Goal: Task Accomplishment & Management: Use online tool/utility

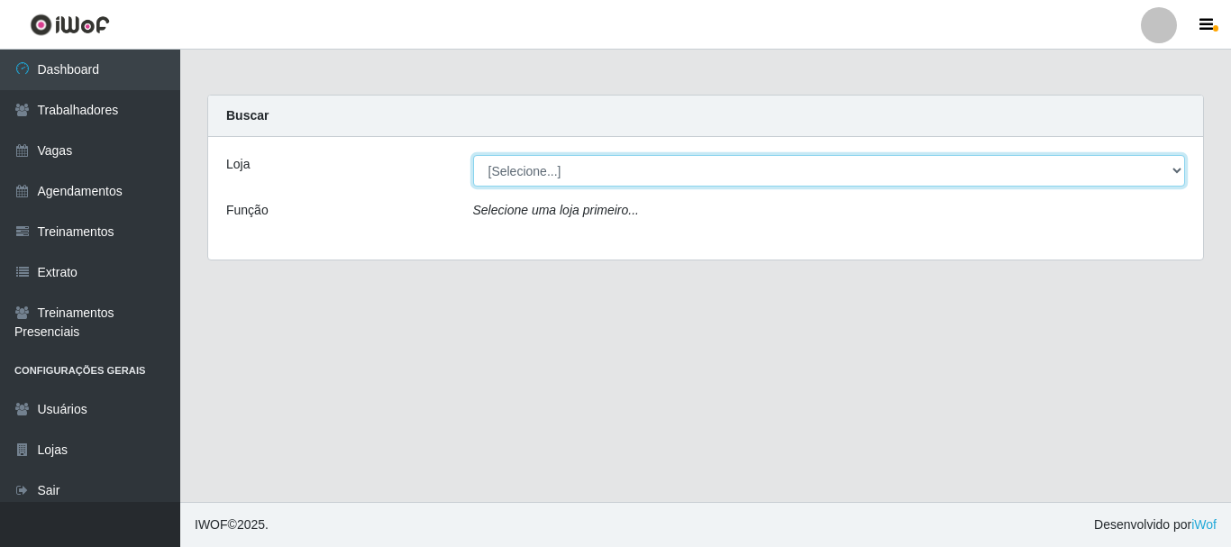
click at [1140, 175] on select "[Selecione...] Bemais Supermercados - B4 [GEOGRAPHIC_DATA]" at bounding box center [829, 171] width 713 height 32
select select "404"
click at [473, 155] on select "[Selecione...] Bemais Supermercados - B4 [GEOGRAPHIC_DATA]" at bounding box center [829, 171] width 713 height 32
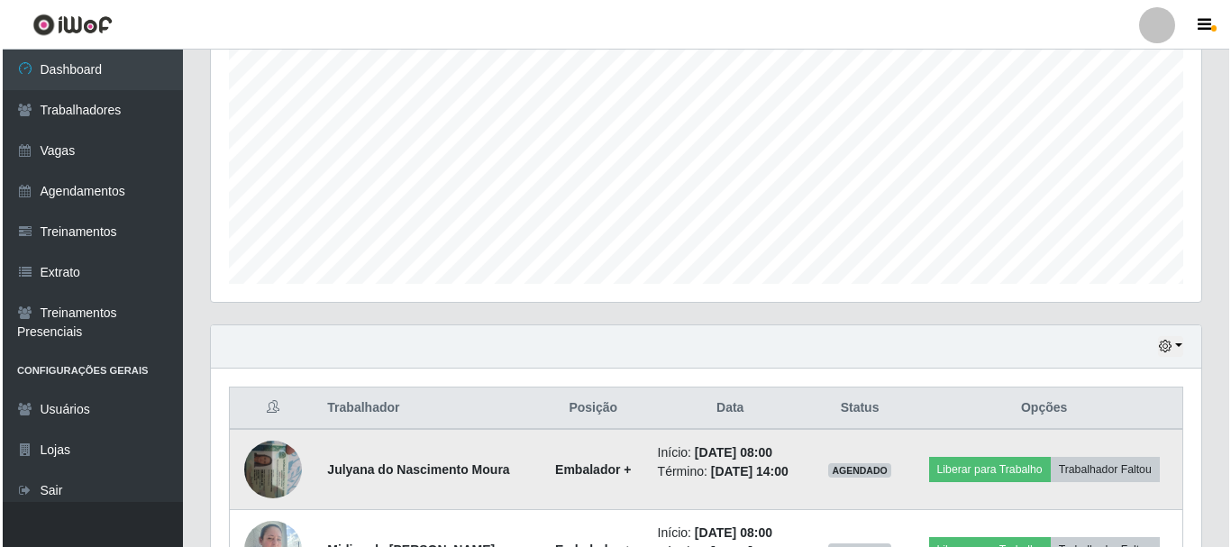
scroll to position [540, 0]
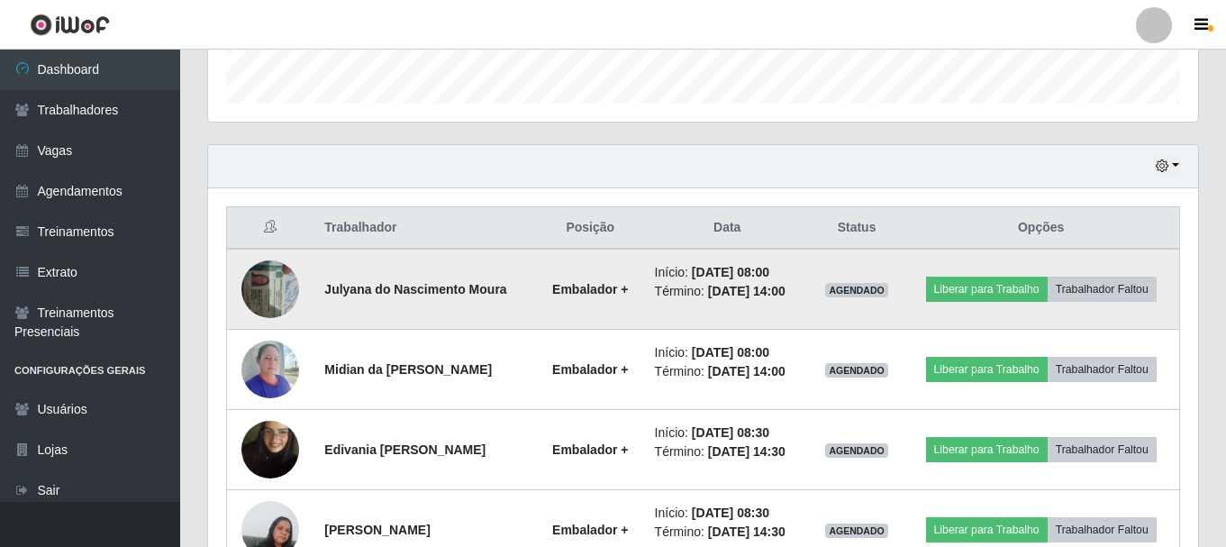
click at [271, 278] on img at bounding box center [270, 288] width 58 height 77
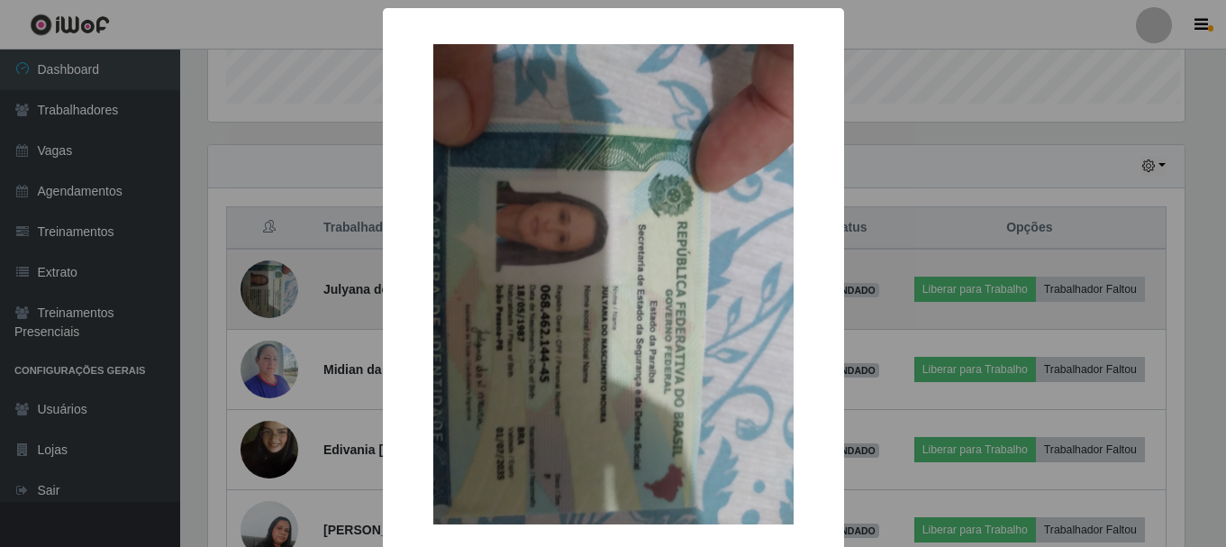
scroll to position [374, 981]
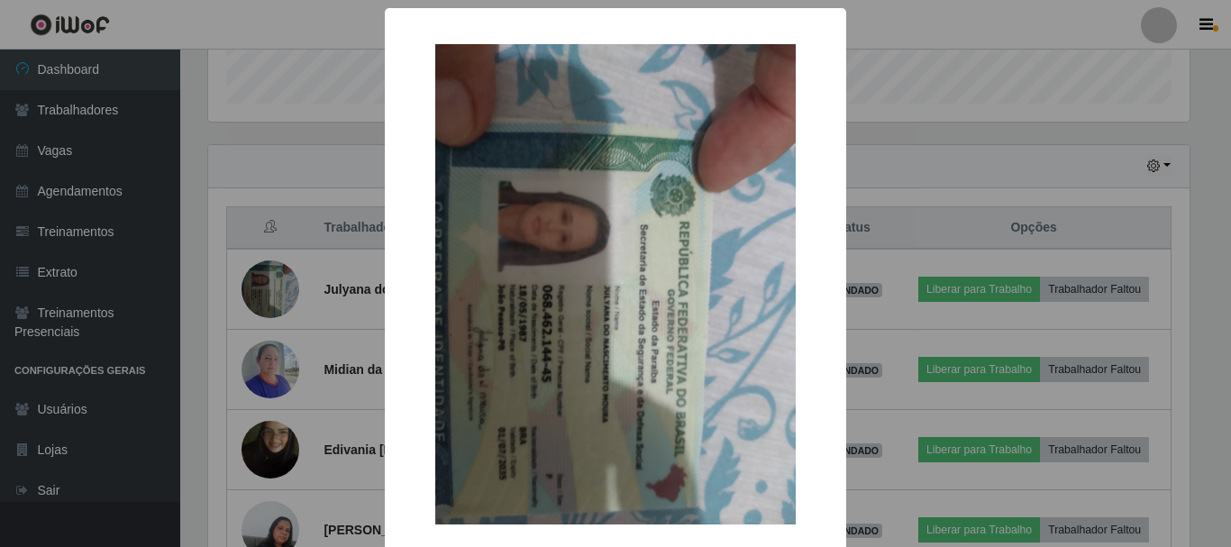
click at [272, 388] on div "× OK Cancel" at bounding box center [615, 273] width 1231 height 547
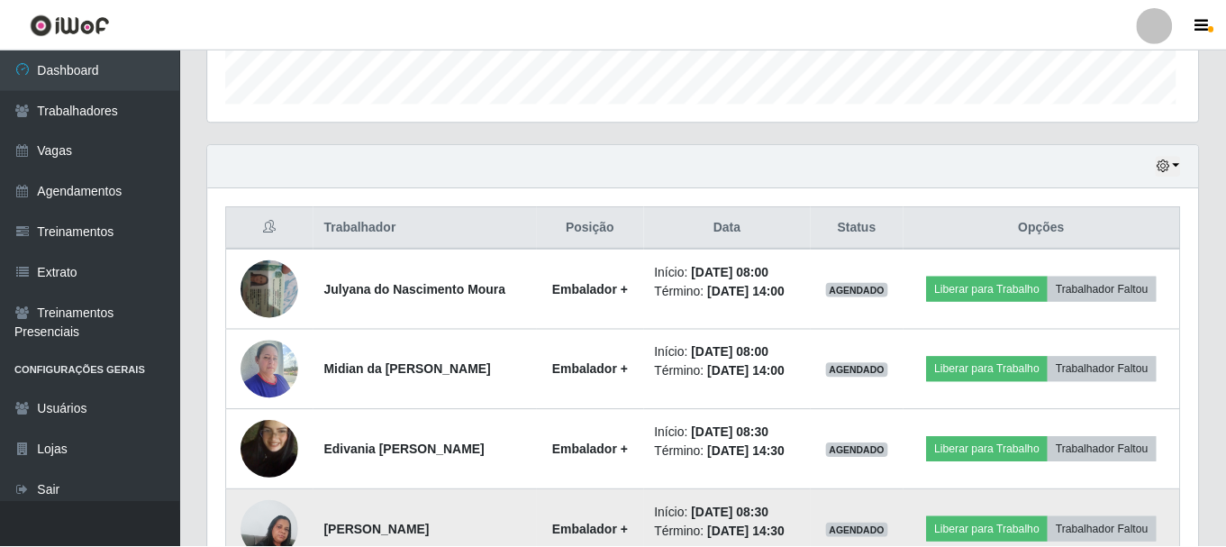
scroll to position [374, 990]
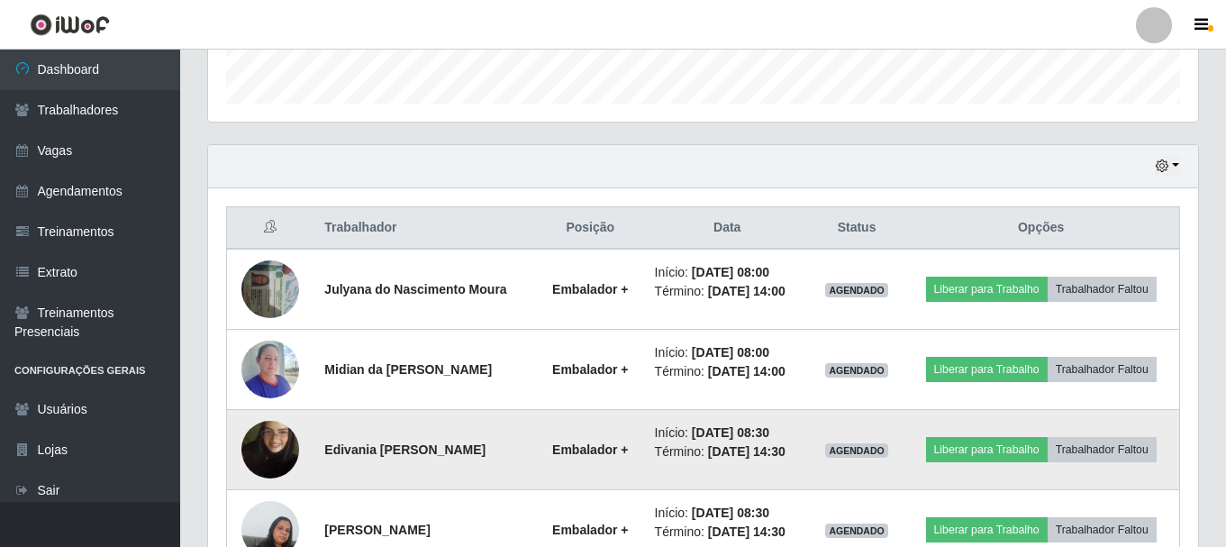
click at [266, 459] on img at bounding box center [270, 449] width 58 height 103
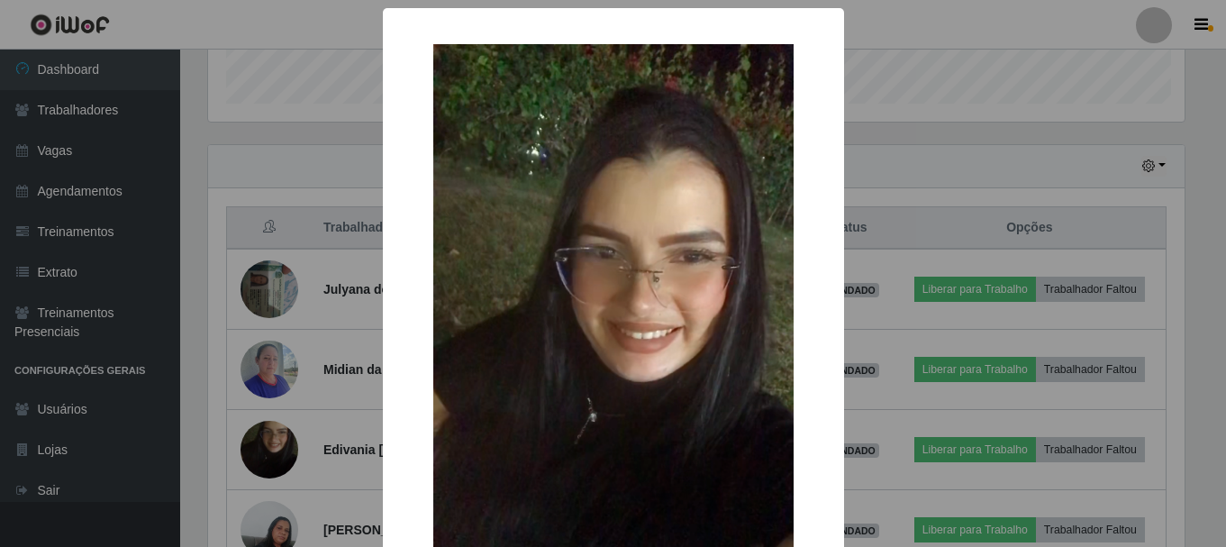
scroll to position [374, 981]
click at [322, 450] on div "× OK Cancel" at bounding box center [615, 273] width 1231 height 547
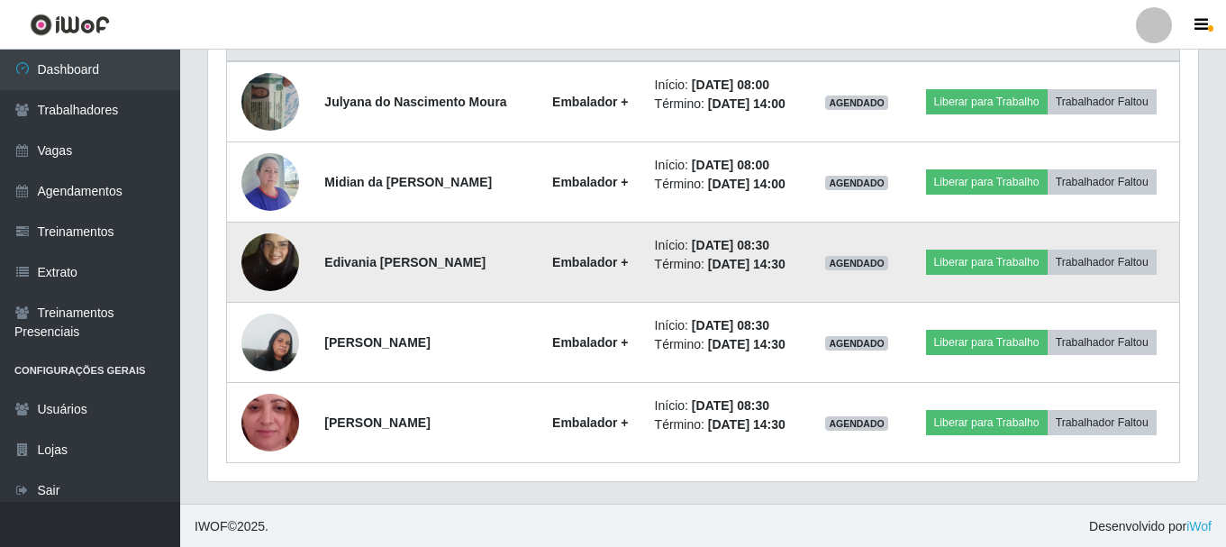
scroll to position [730, 0]
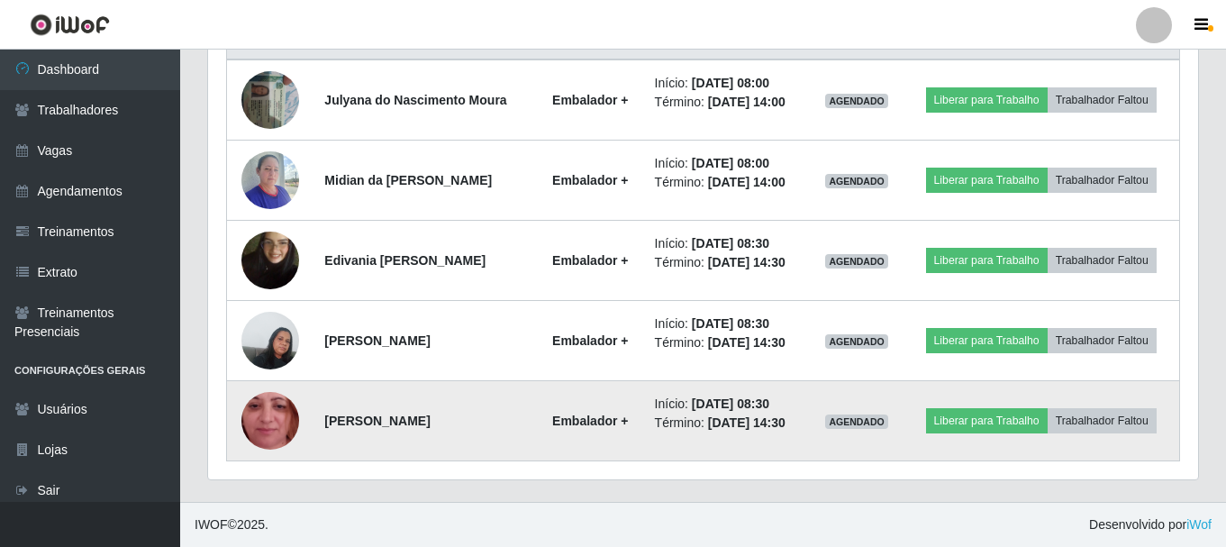
click at [281, 414] on img at bounding box center [270, 421] width 58 height 128
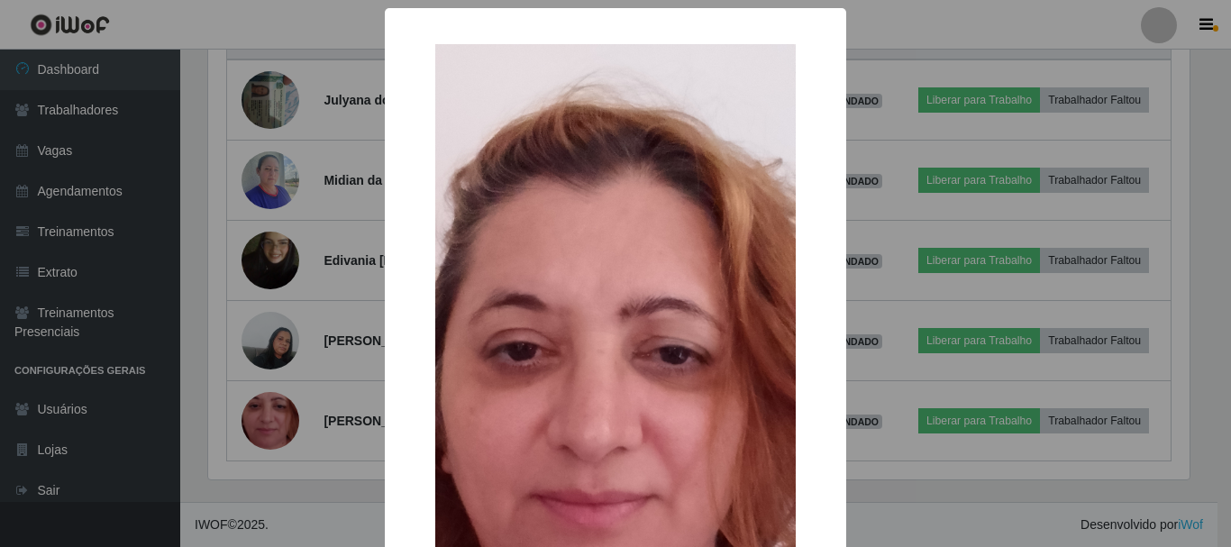
click at [270, 340] on div "× OK Cancel" at bounding box center [615, 273] width 1231 height 547
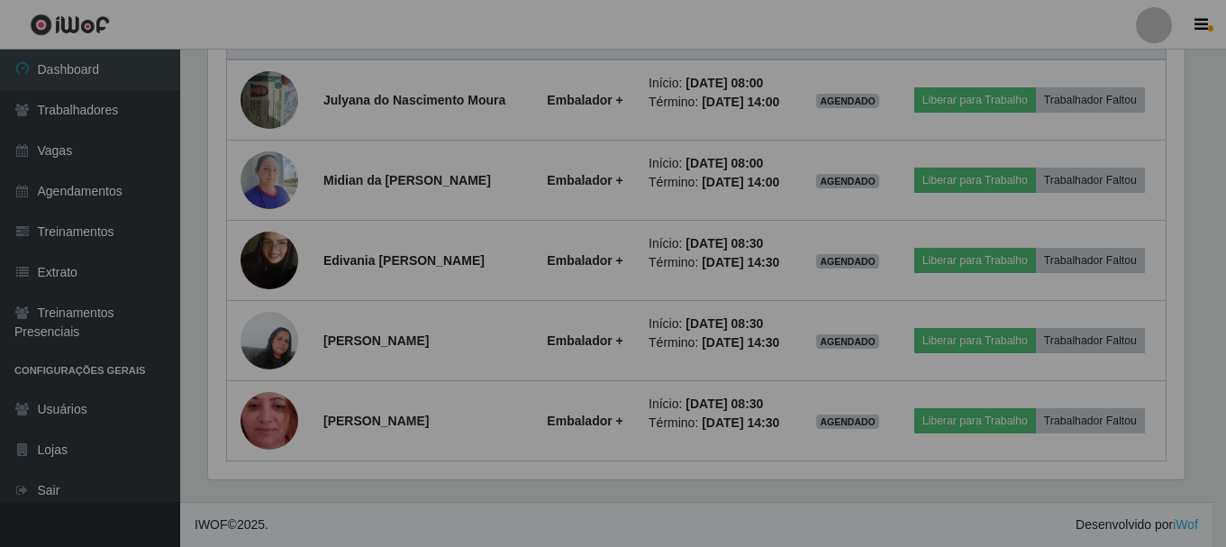
scroll to position [374, 990]
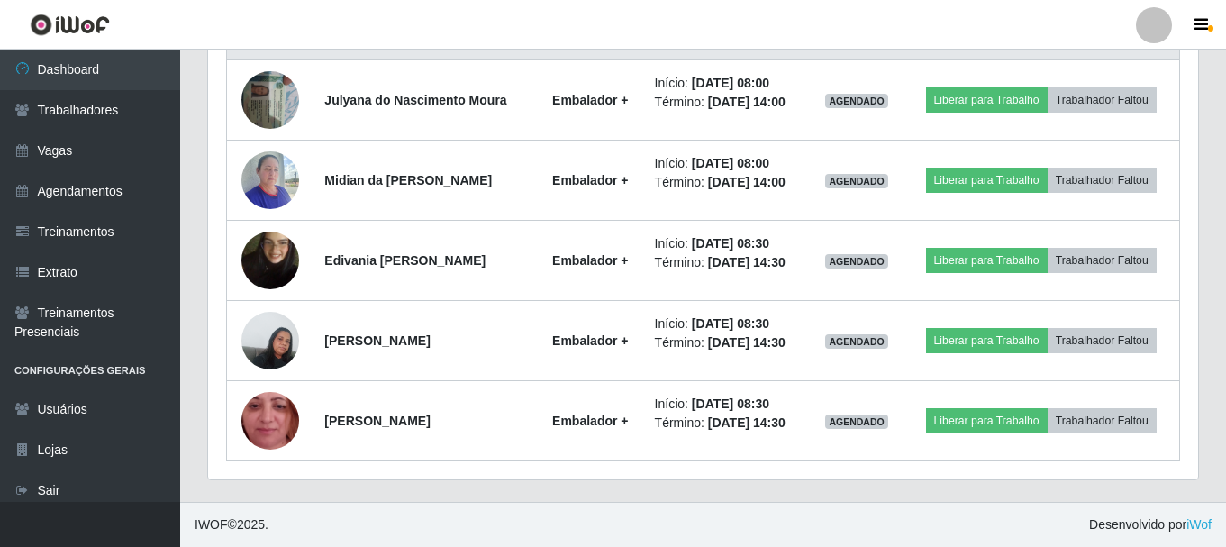
click at [270, 340] on img at bounding box center [270, 340] width 58 height 77
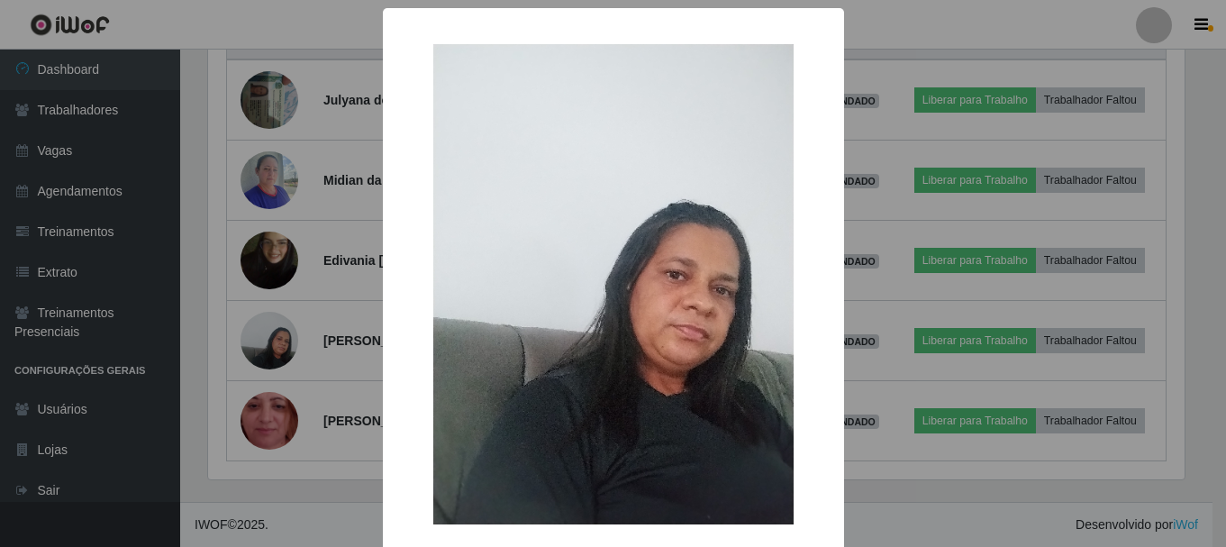
scroll to position [374, 981]
click at [341, 325] on div "× OK Cancel" at bounding box center [615, 273] width 1231 height 547
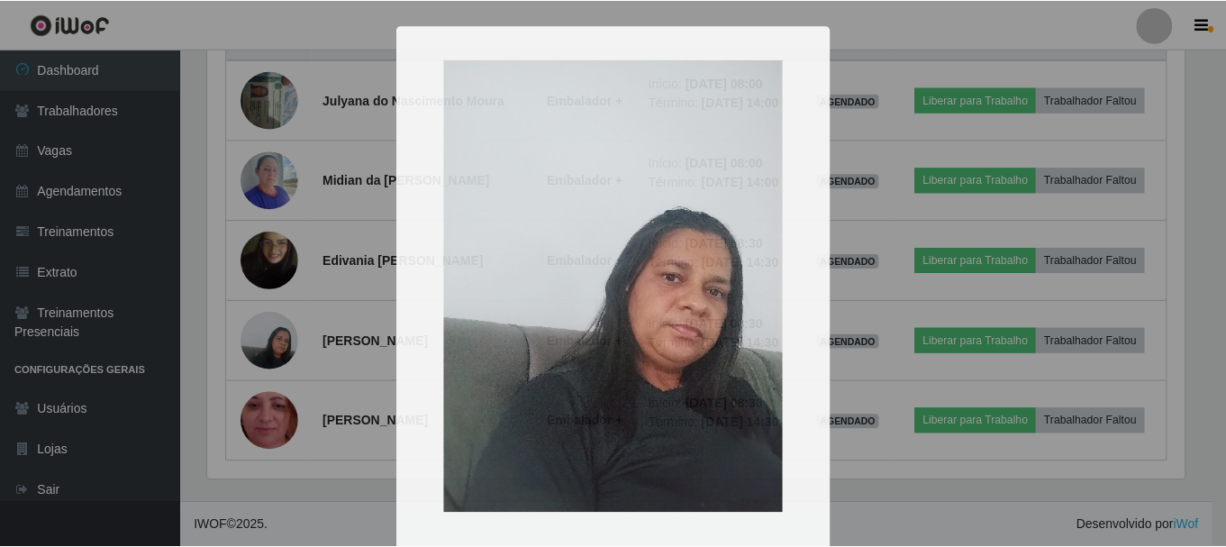
scroll to position [374, 990]
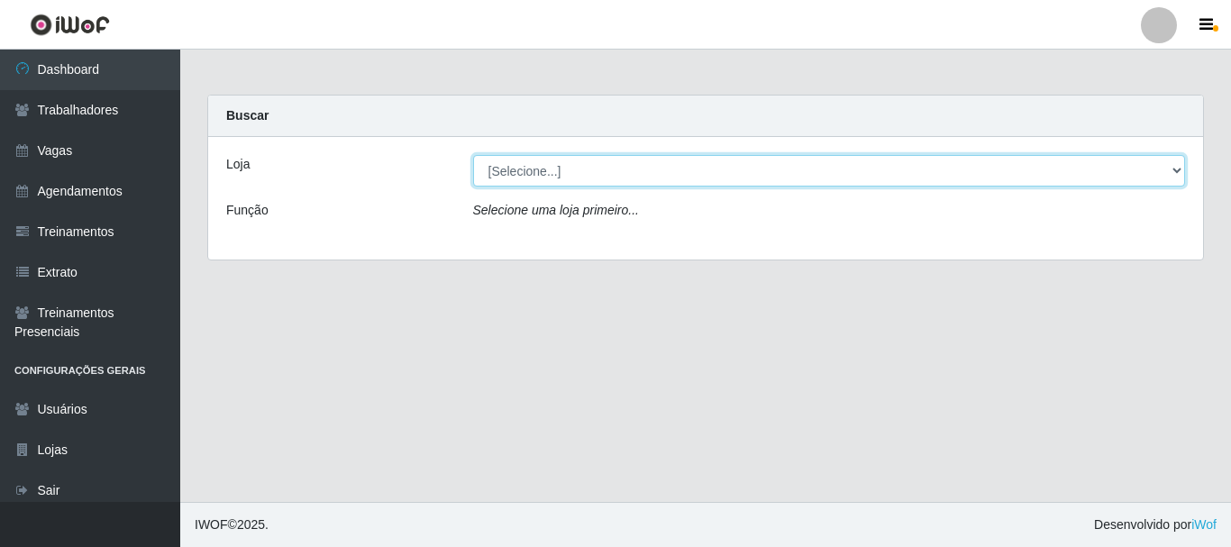
click at [1147, 181] on select "[Selecione...] Bemais Supermercados - B4 [GEOGRAPHIC_DATA]" at bounding box center [829, 171] width 713 height 32
select select "404"
click at [473, 155] on select "[Selecione...] Bemais Supermercados - B4 [GEOGRAPHIC_DATA]" at bounding box center [829, 171] width 713 height 32
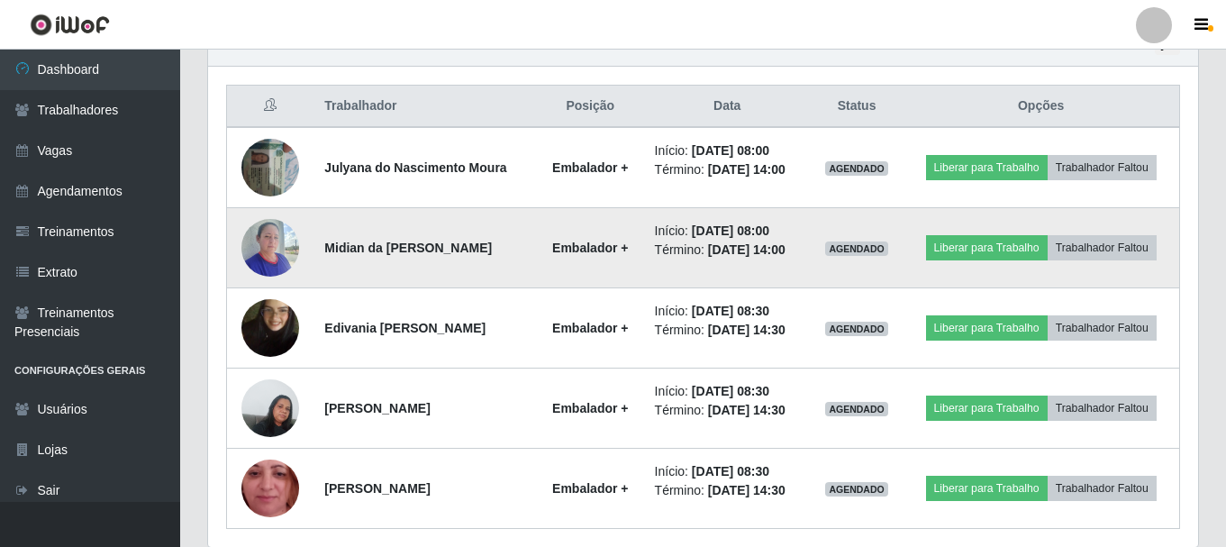
scroll to position [631, 0]
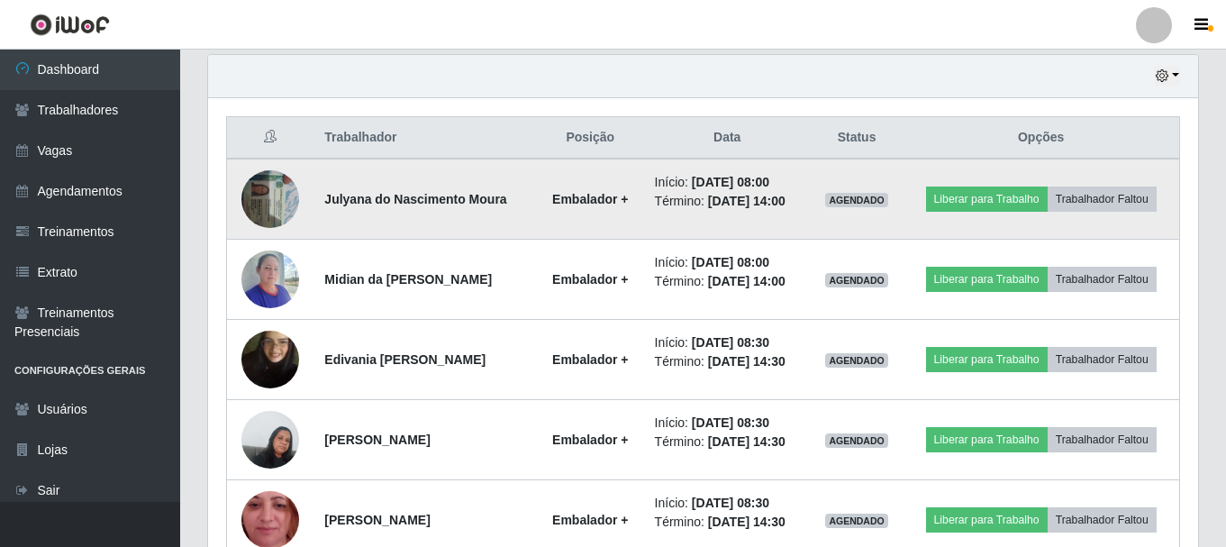
click at [261, 188] on img at bounding box center [270, 198] width 58 height 77
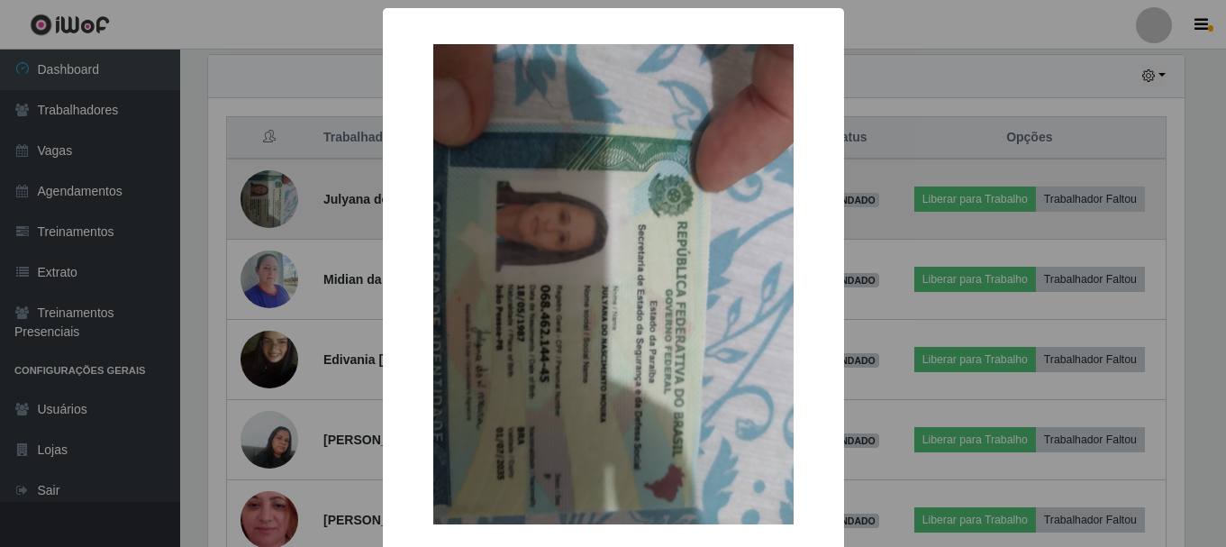
scroll to position [374, 981]
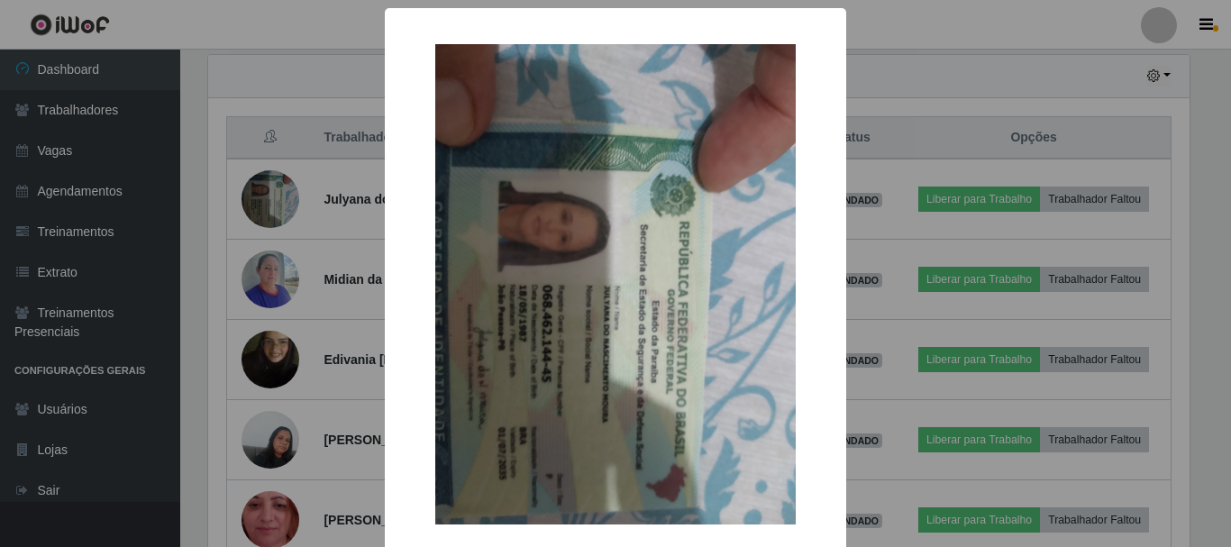
click at [268, 196] on div "× OK Cancel" at bounding box center [615, 273] width 1231 height 547
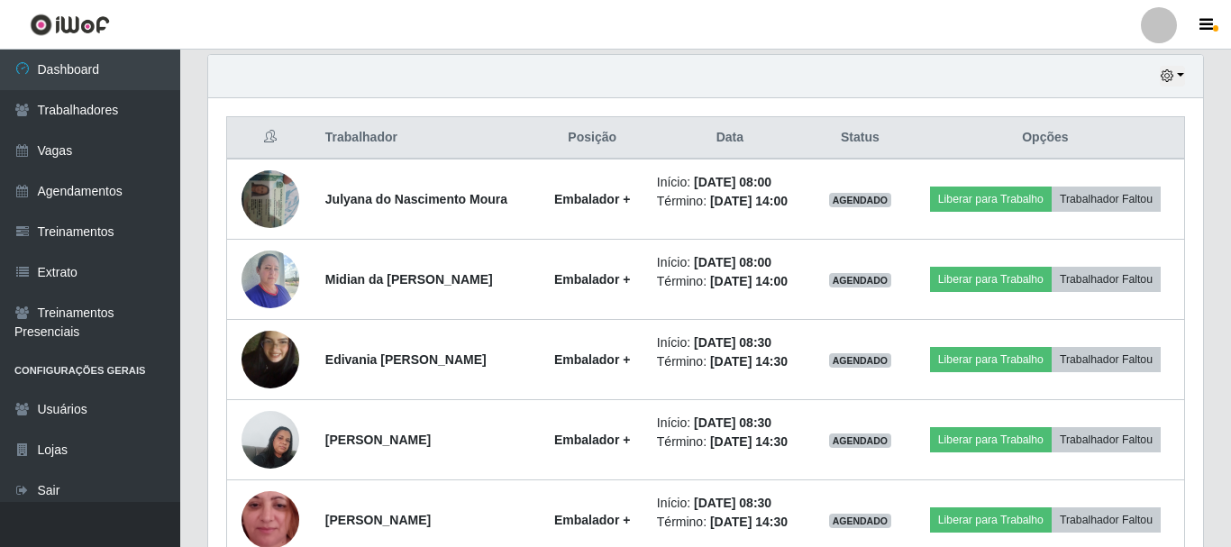
scroll to position [374, 990]
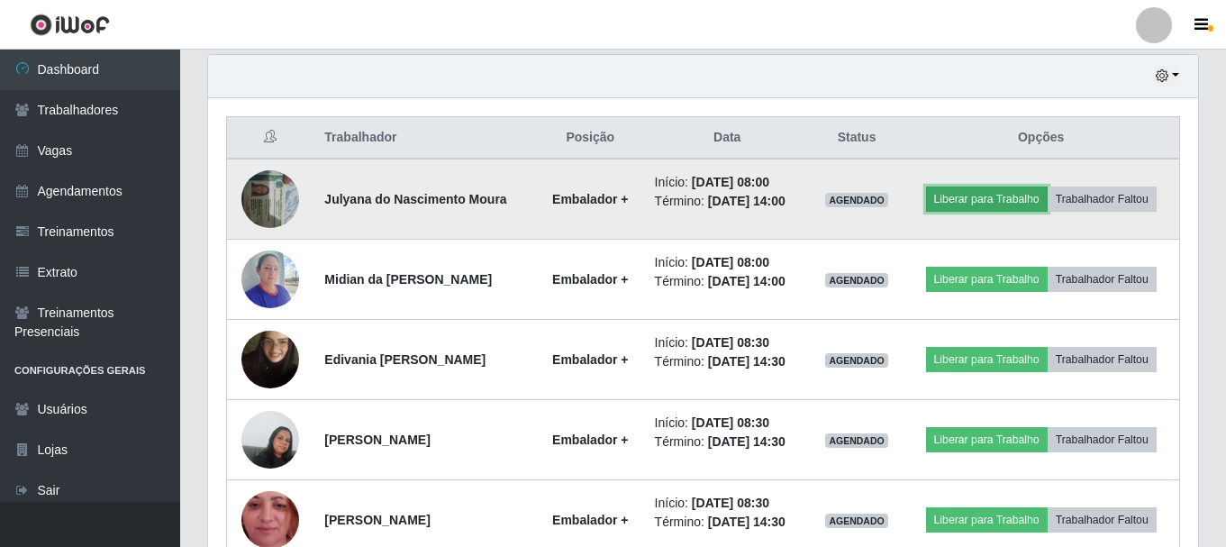
click at [979, 195] on button "Liberar para Trabalho" at bounding box center [987, 198] width 122 height 25
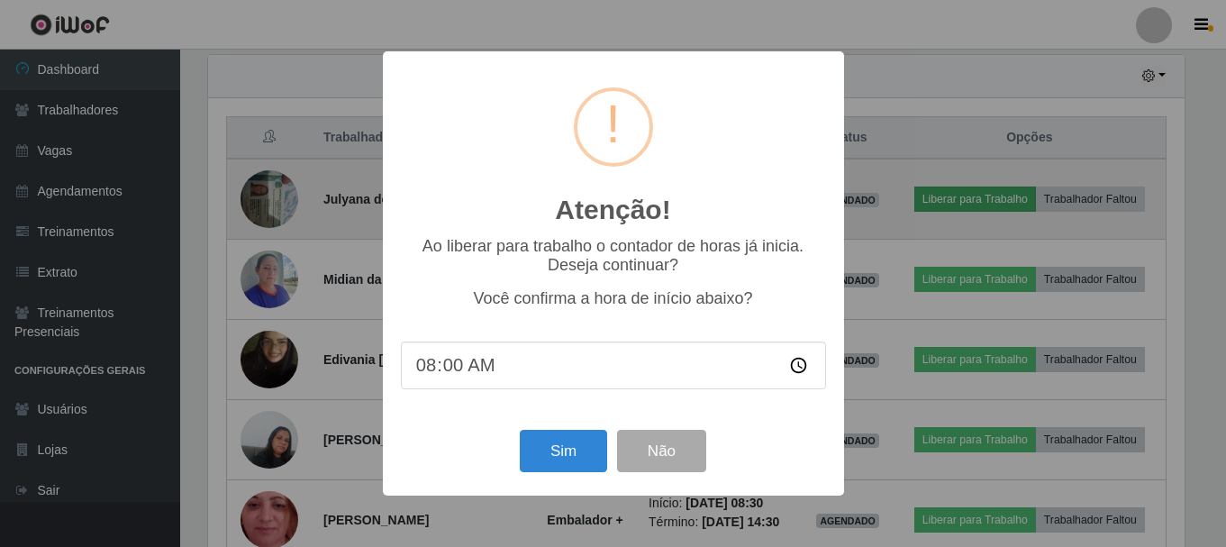
scroll to position [374, 981]
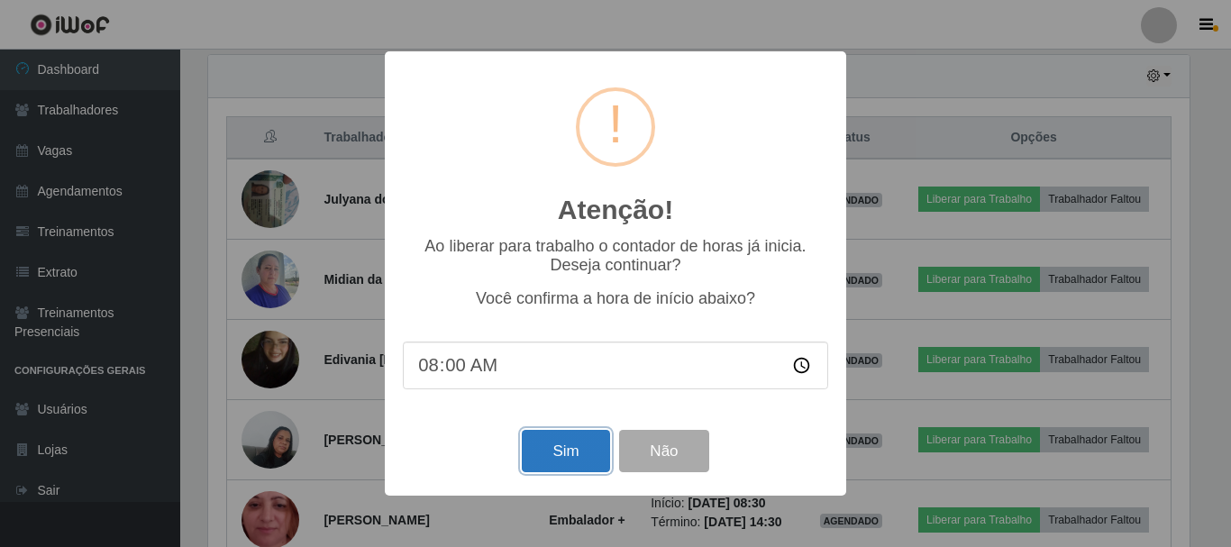
click at [581, 459] on button "Sim" at bounding box center [565, 451] width 87 height 42
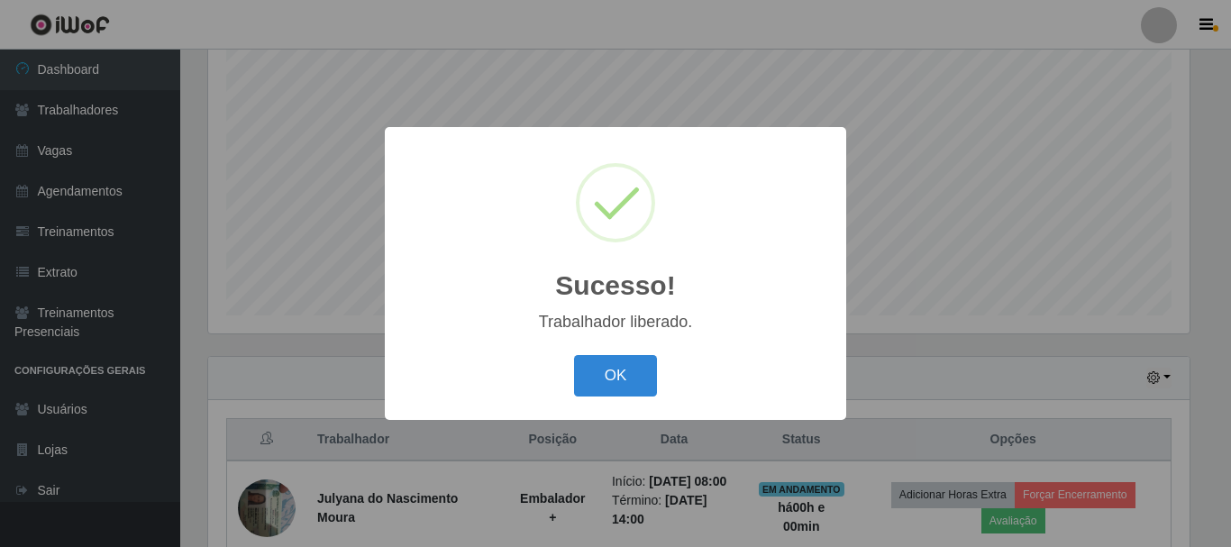
drag, startPoint x: 649, startPoint y: 391, endPoint x: 655, endPoint y: 400, distance: 11.0
click at [654, 399] on div "OK Cancel" at bounding box center [615, 375] width 425 height 51
click at [617, 373] on button "OK" at bounding box center [616, 376] width 84 height 42
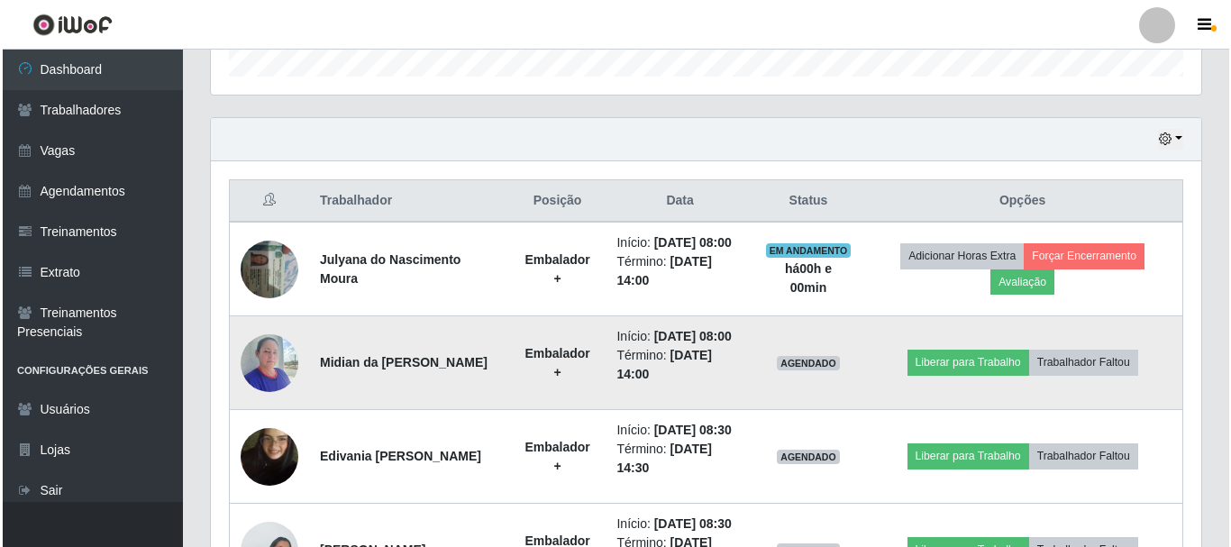
scroll to position [599, 0]
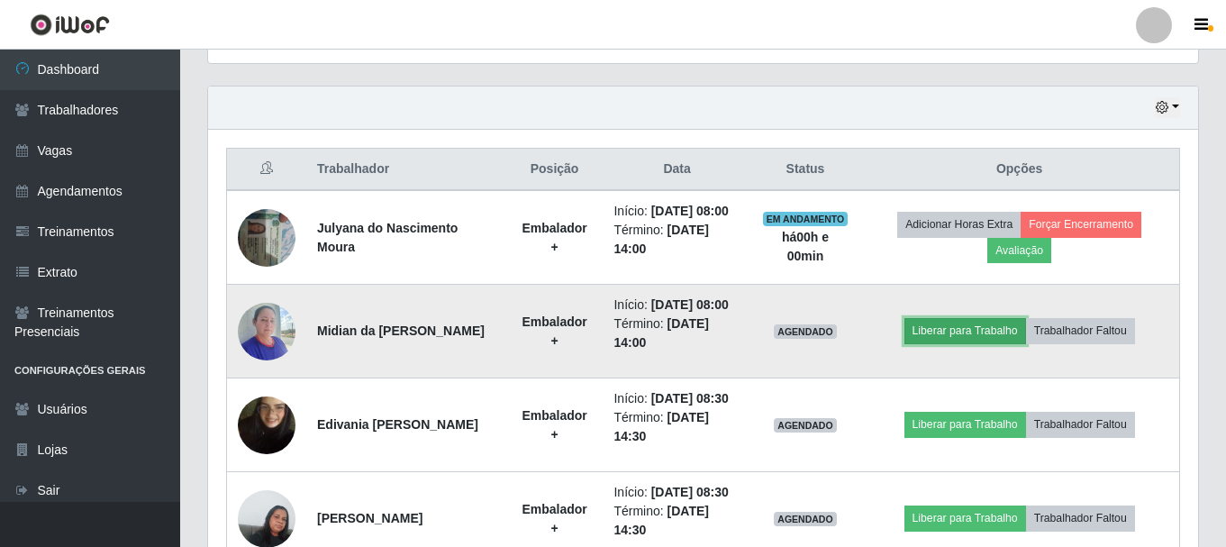
click at [983, 326] on button "Liberar para Trabalho" at bounding box center [965, 330] width 122 height 25
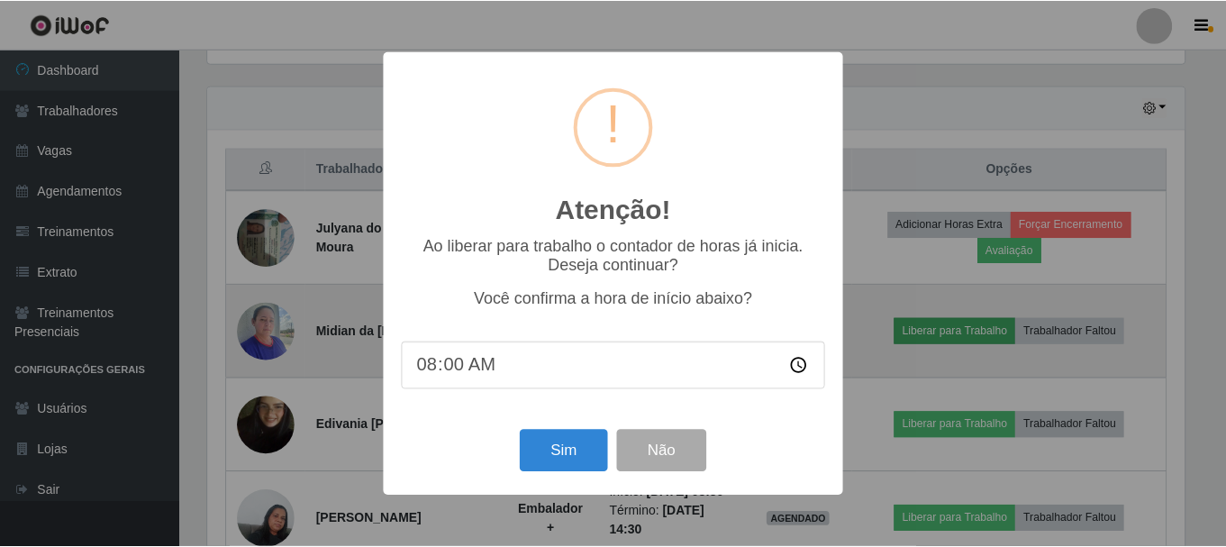
scroll to position [374, 981]
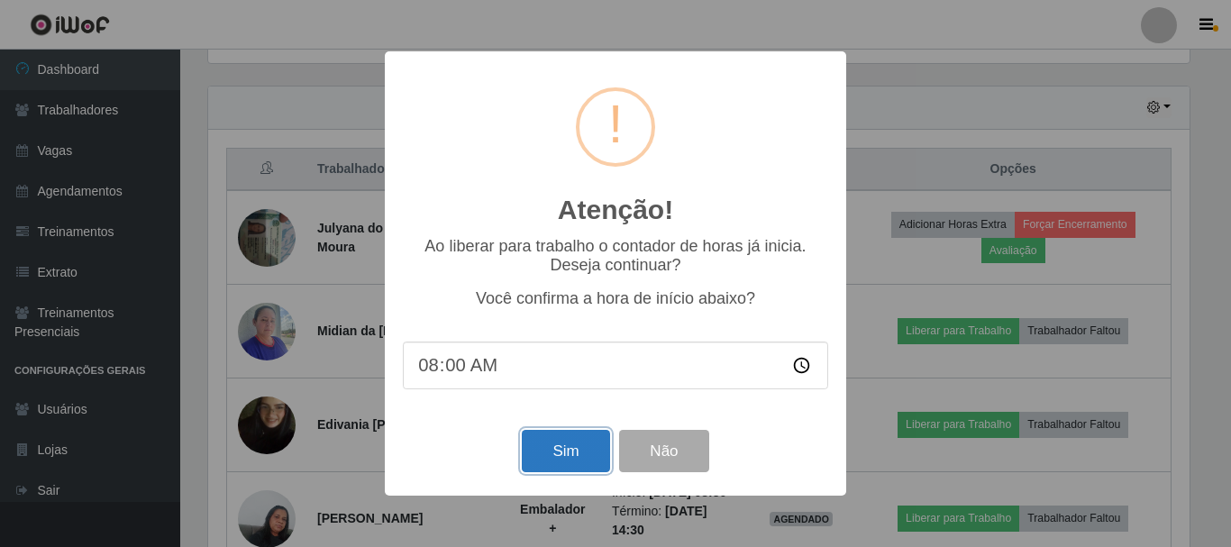
click at [572, 450] on button "Sim" at bounding box center [565, 451] width 87 height 42
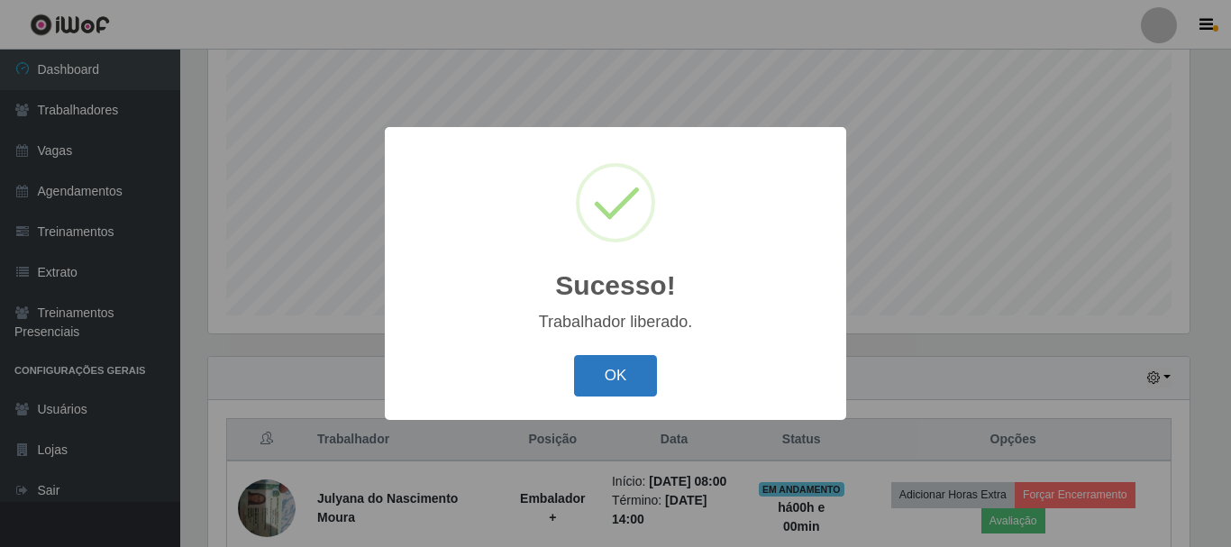
click at [642, 383] on button "OK" at bounding box center [616, 376] width 84 height 42
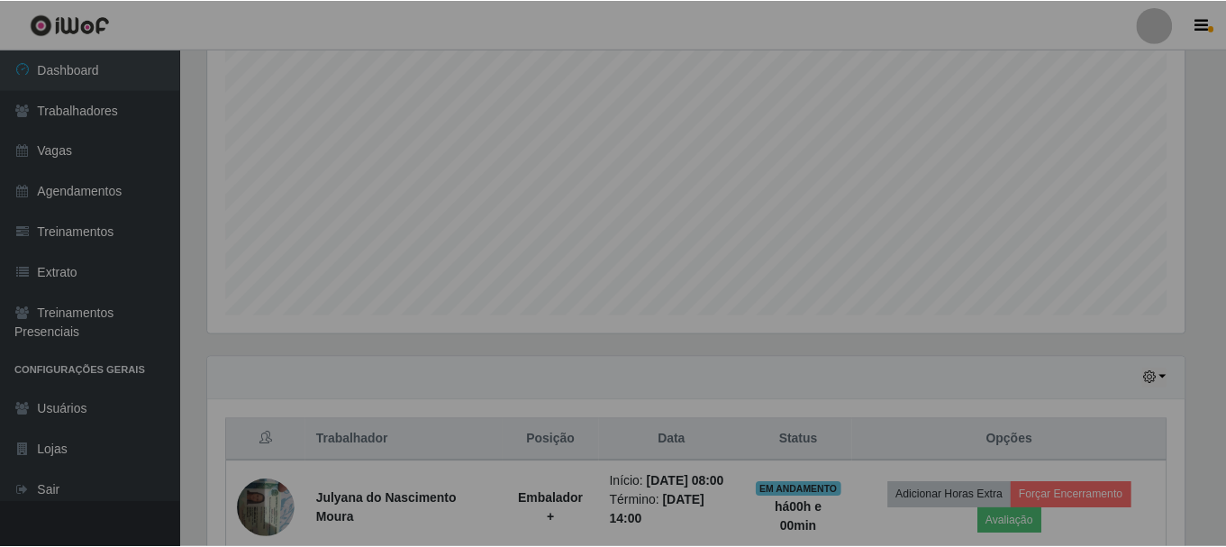
scroll to position [374, 990]
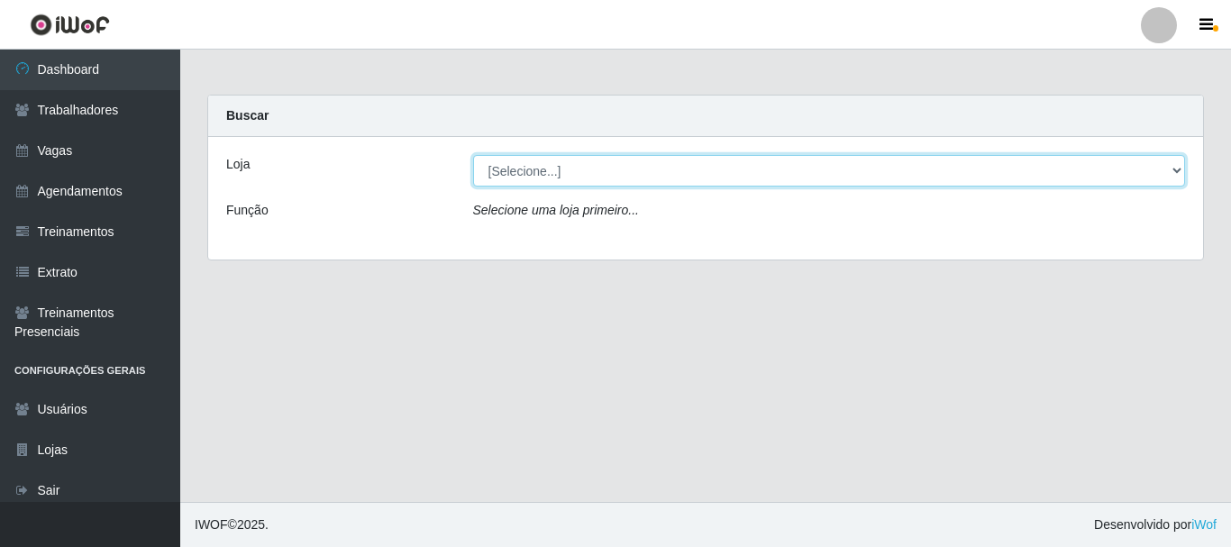
click at [898, 178] on select "[Selecione...] Bemais Supermercados - B4 [GEOGRAPHIC_DATA]" at bounding box center [829, 171] width 713 height 32
select select "404"
click at [473, 155] on select "[Selecione...] Bemais Supermercados - B4 [GEOGRAPHIC_DATA]" at bounding box center [829, 171] width 713 height 32
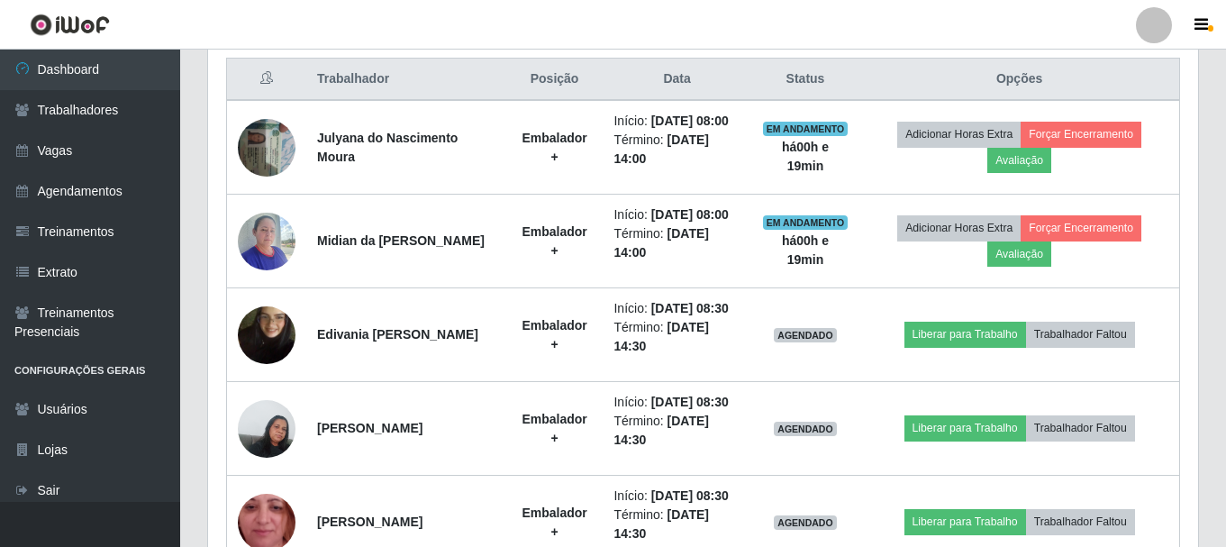
scroll to position [721, 0]
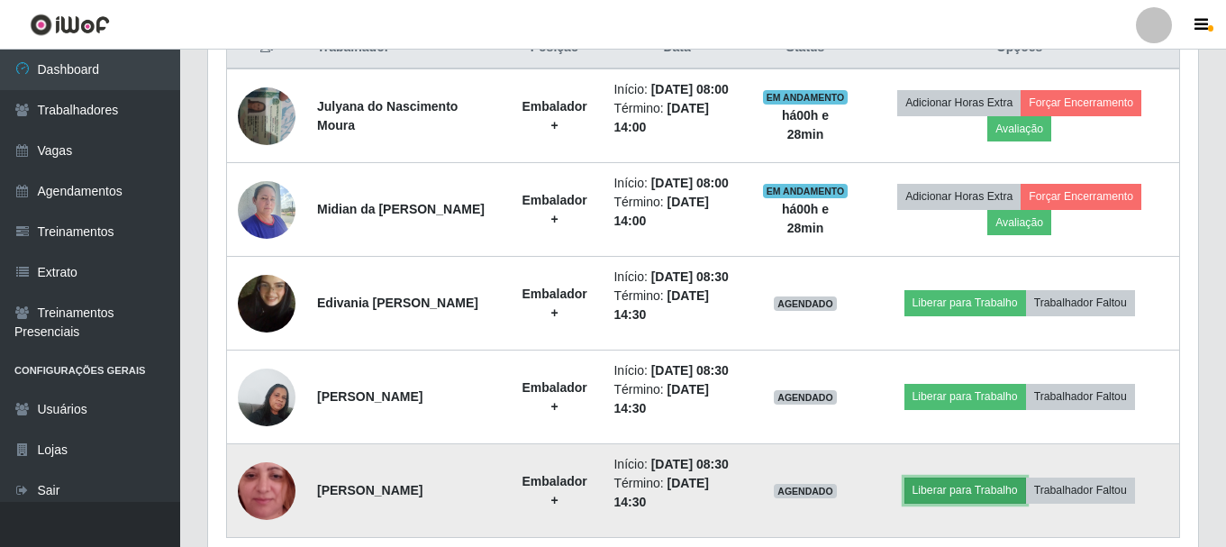
click at [985, 490] on button "Liberar para Trabalho" at bounding box center [965, 489] width 122 height 25
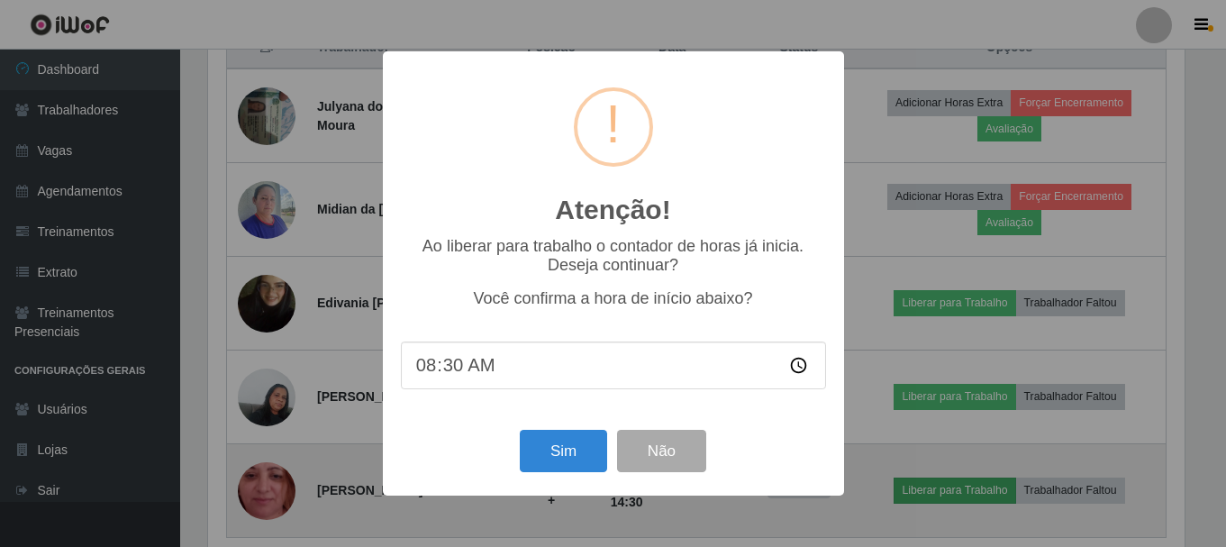
scroll to position [374, 981]
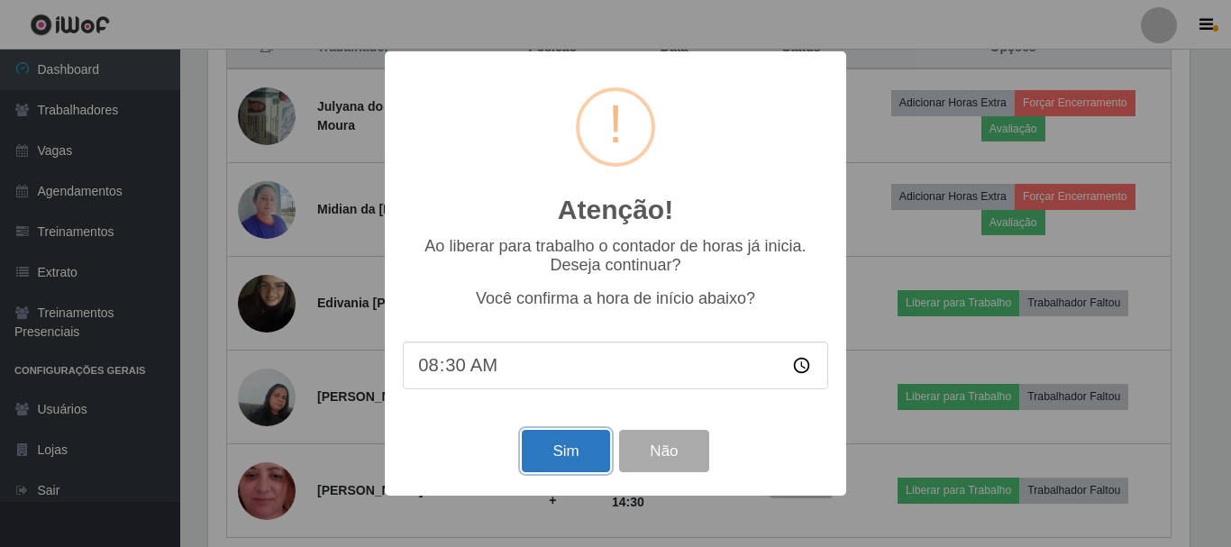
click at [564, 444] on button "Sim" at bounding box center [565, 451] width 87 height 42
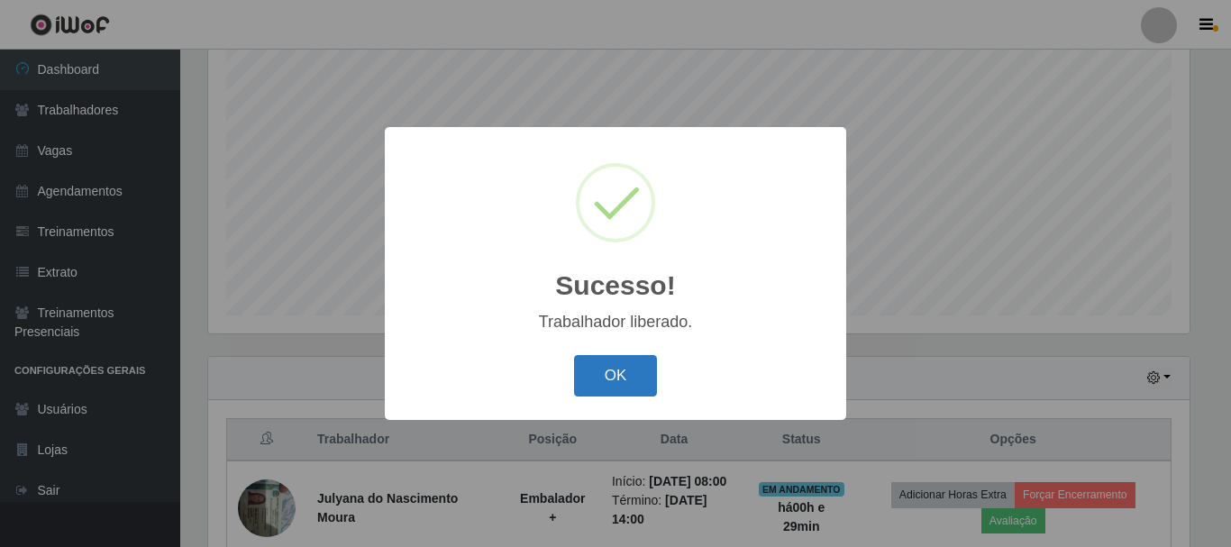
click at [625, 389] on button "OK" at bounding box center [616, 376] width 84 height 42
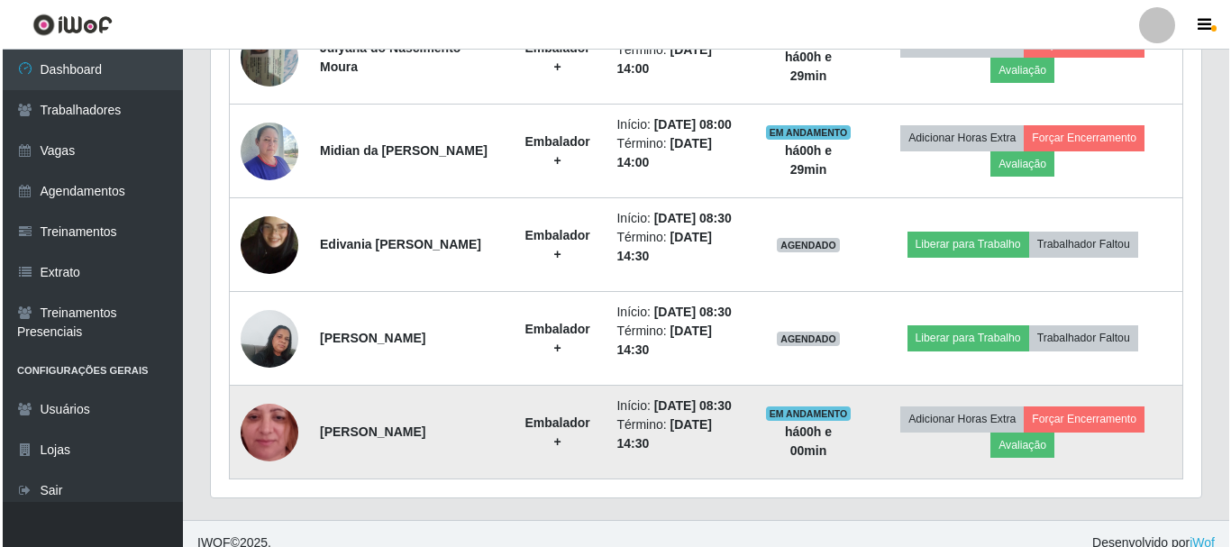
scroll to position [797, 0]
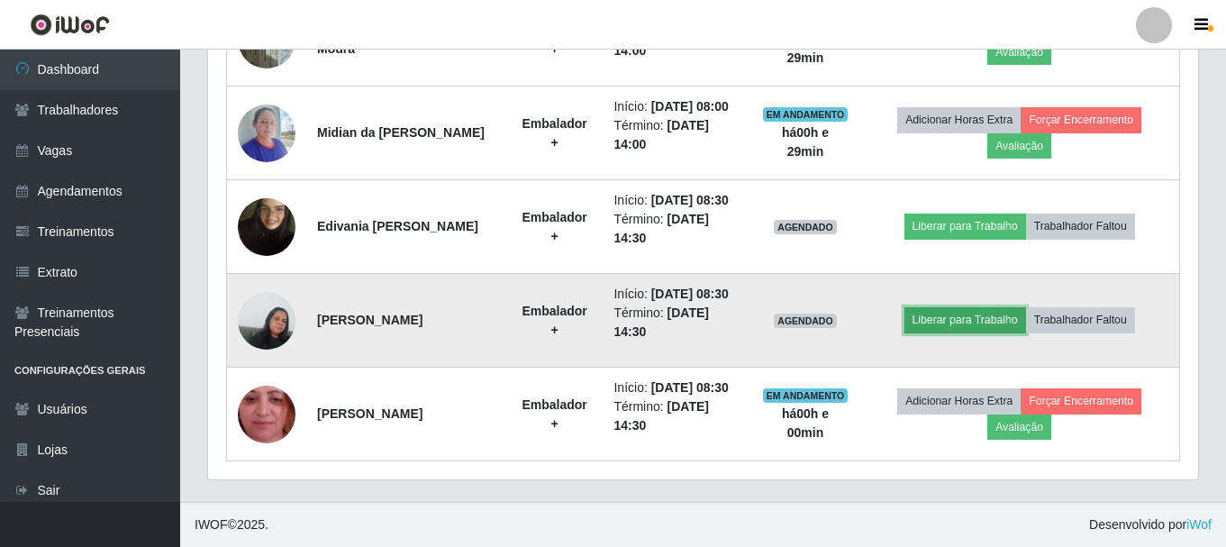
click at [971, 320] on button "Liberar para Trabalho" at bounding box center [965, 319] width 122 height 25
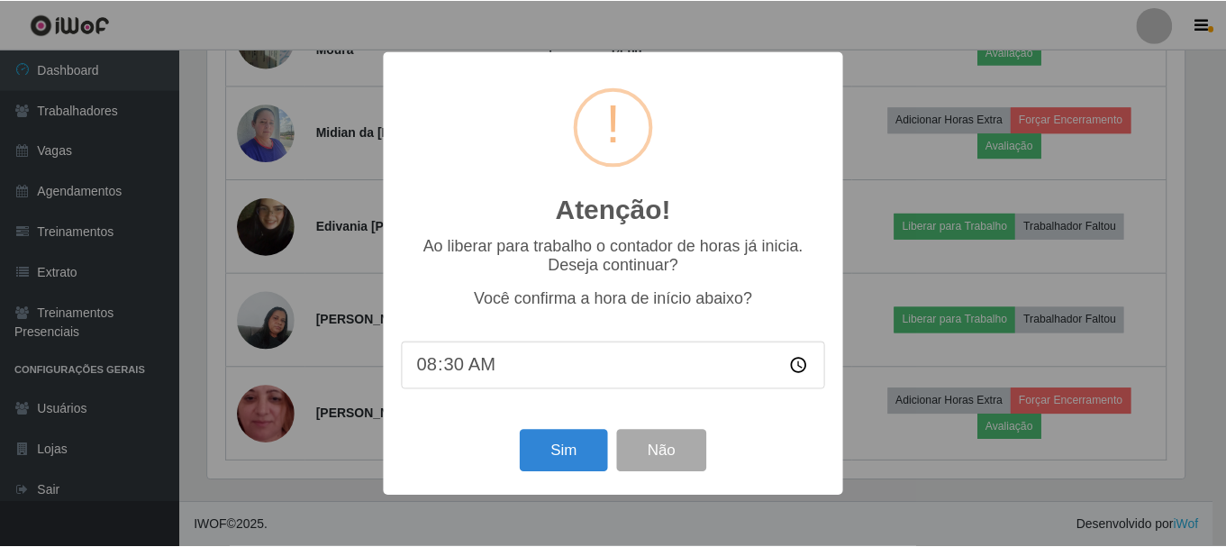
scroll to position [374, 981]
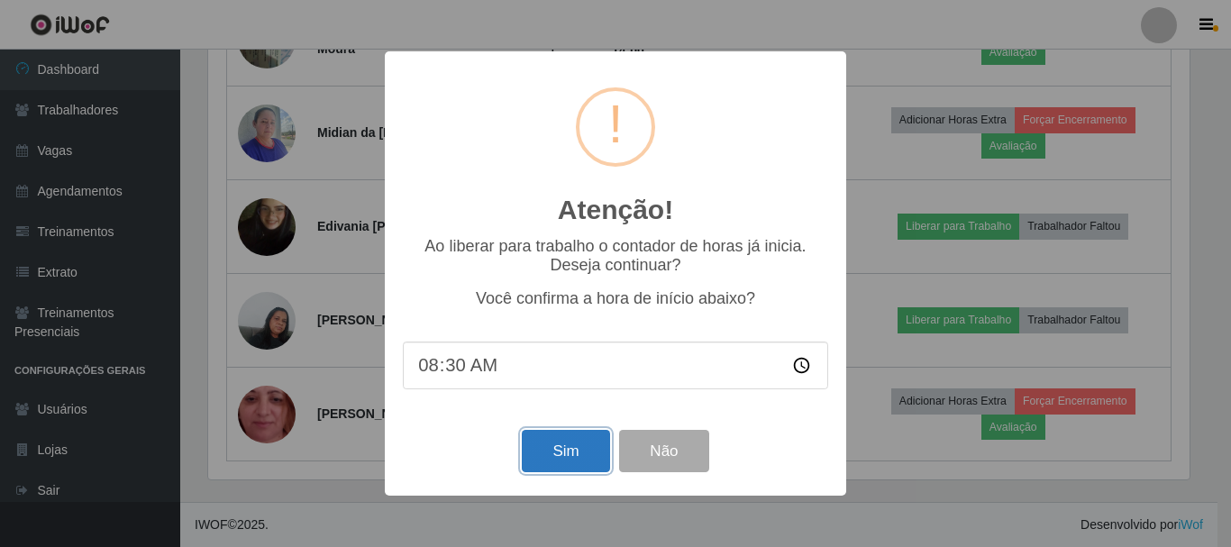
click at [560, 456] on button "Sim" at bounding box center [565, 451] width 87 height 42
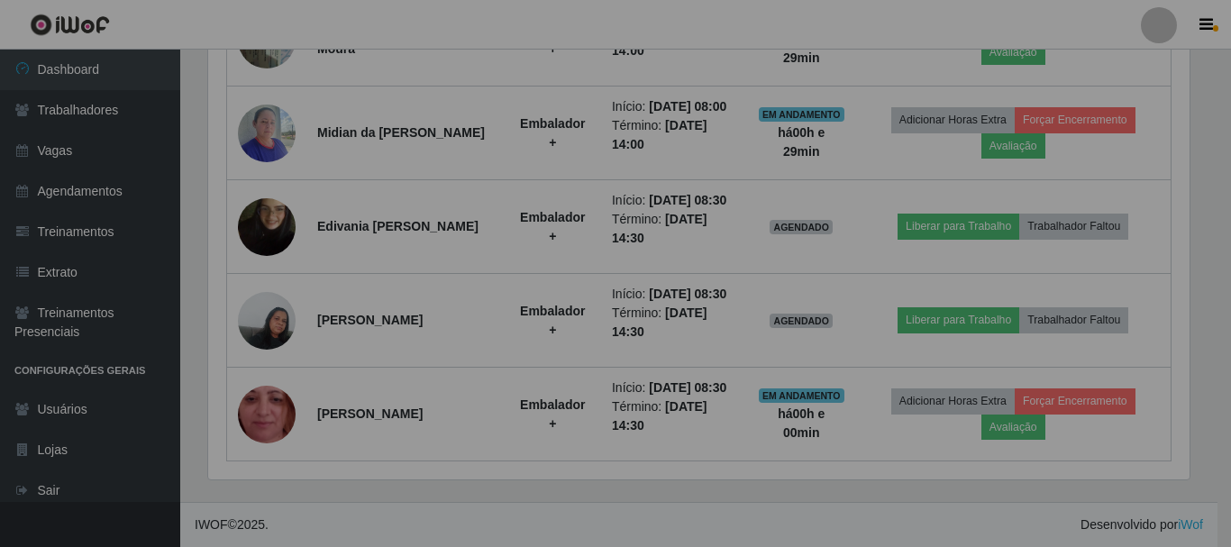
click at [560, 456] on div "Atenção! × Ao liberar para trabalho o contador de horas já inicia. Deseja conti…" at bounding box center [615, 273] width 1231 height 547
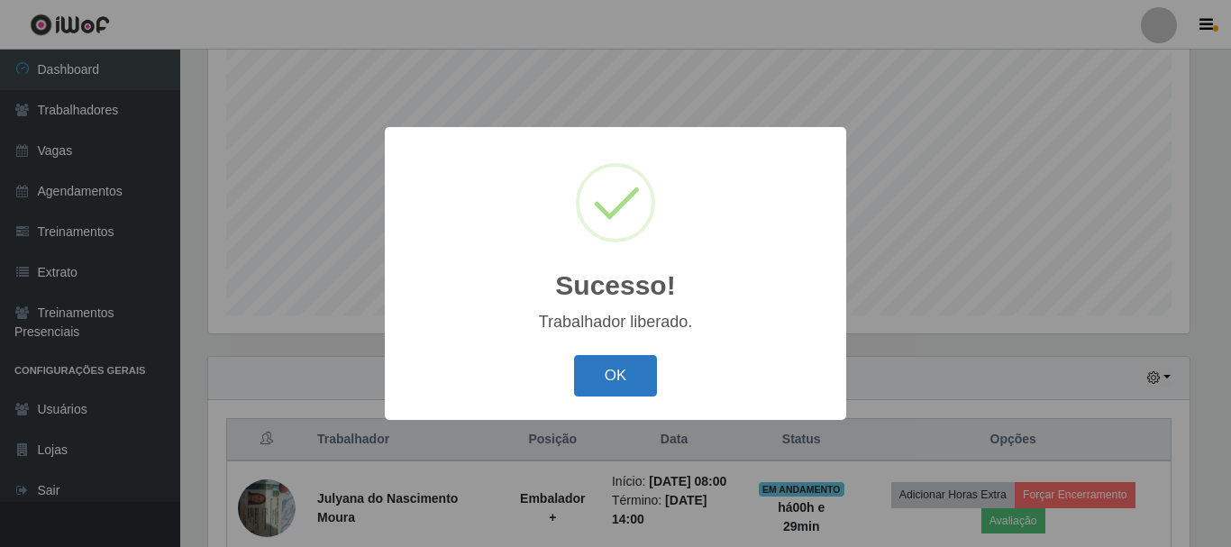
click at [586, 370] on button "OK" at bounding box center [616, 376] width 84 height 42
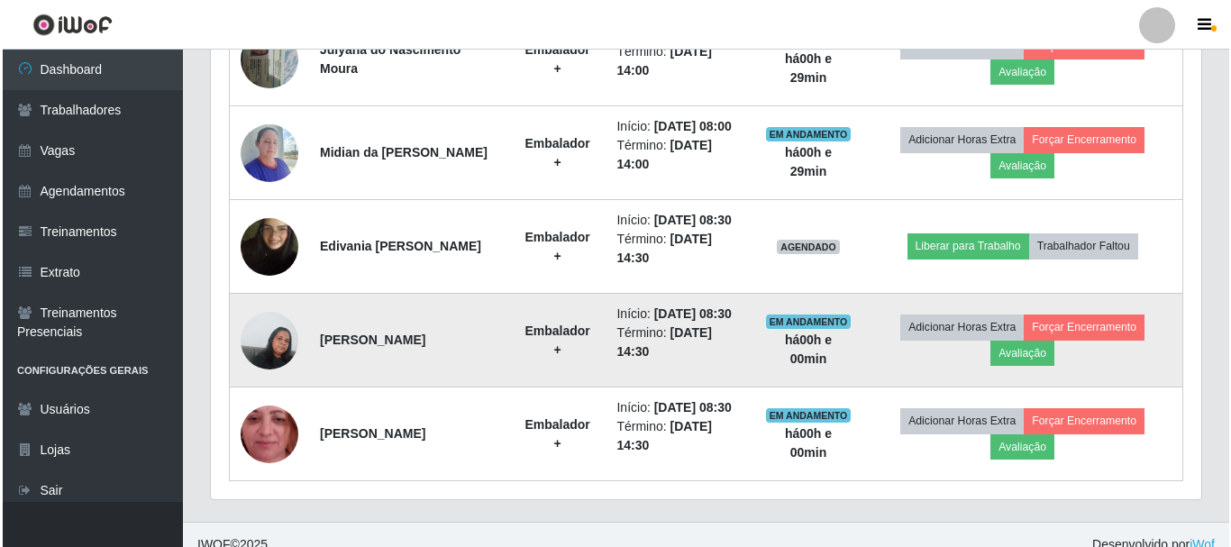
scroll to position [797, 0]
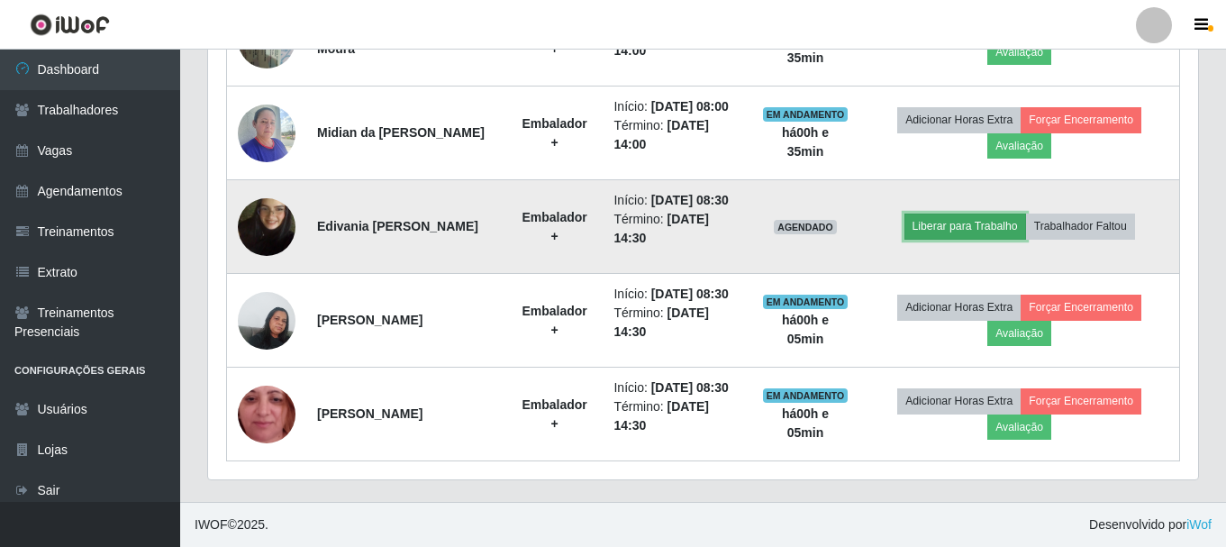
click at [978, 229] on button "Liberar para Trabalho" at bounding box center [965, 225] width 122 height 25
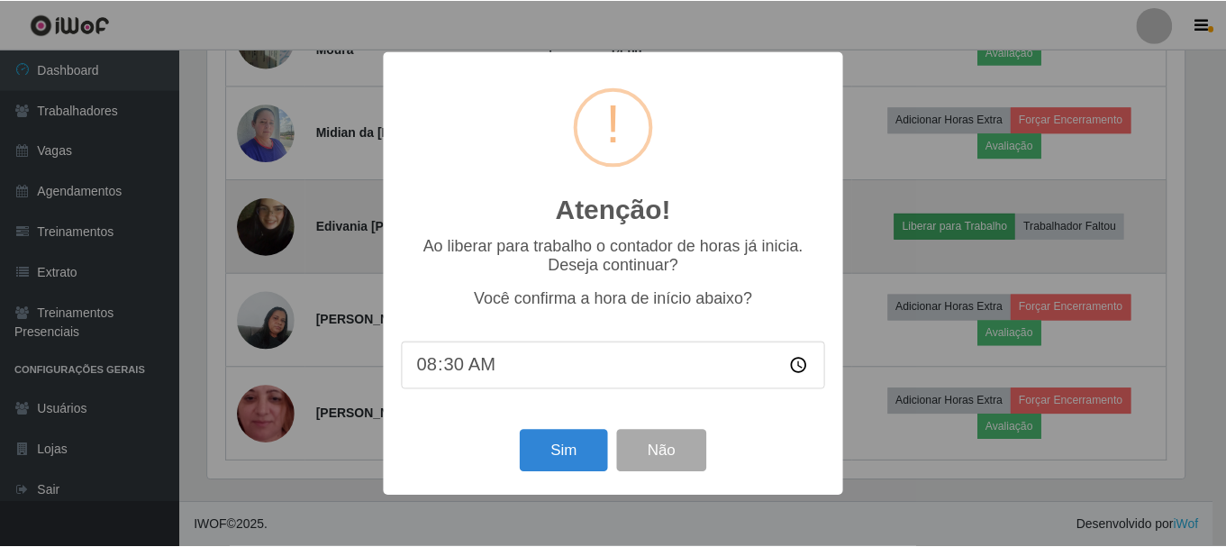
scroll to position [374, 981]
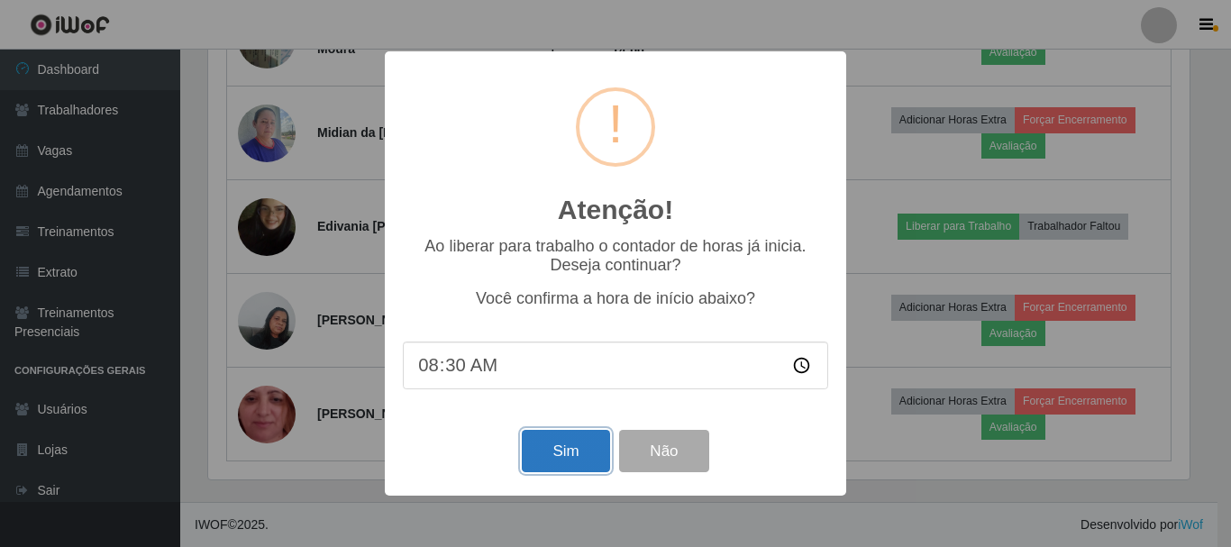
click at [577, 459] on button "Sim" at bounding box center [565, 451] width 87 height 42
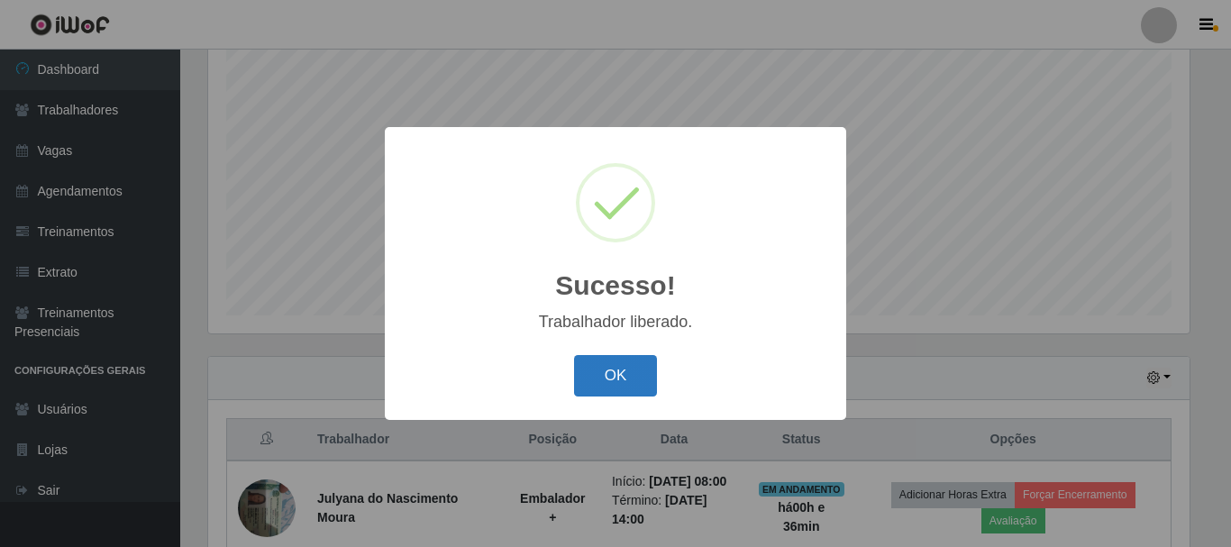
click at [630, 380] on button "OK" at bounding box center [616, 376] width 84 height 42
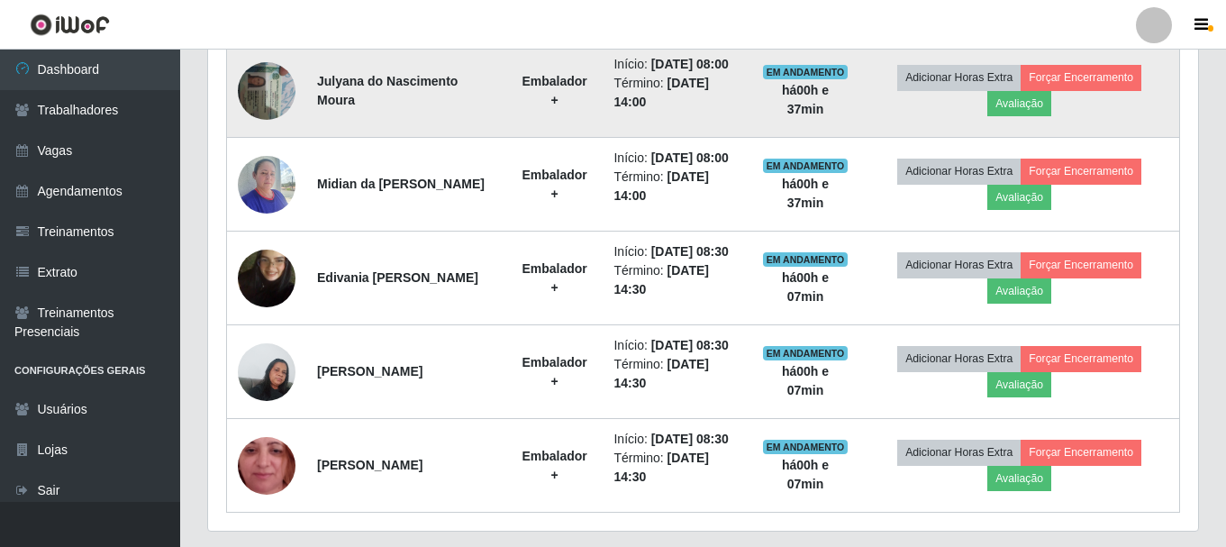
scroll to position [797, 0]
